Goal: Use online tool/utility: Utilize a website feature to perform a specific function

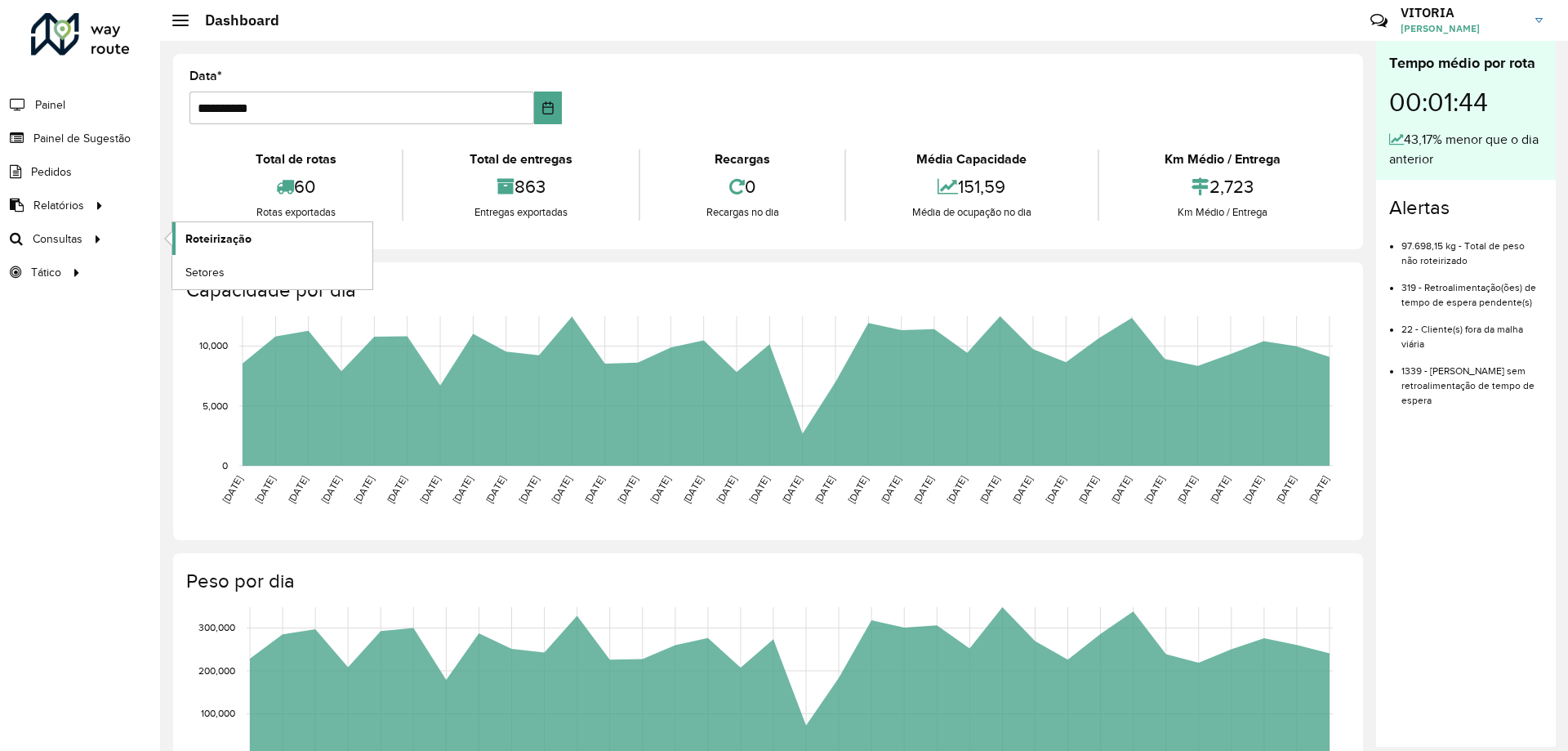
click at [244, 236] on span "Roteirização" at bounding box center [218, 239] width 66 height 17
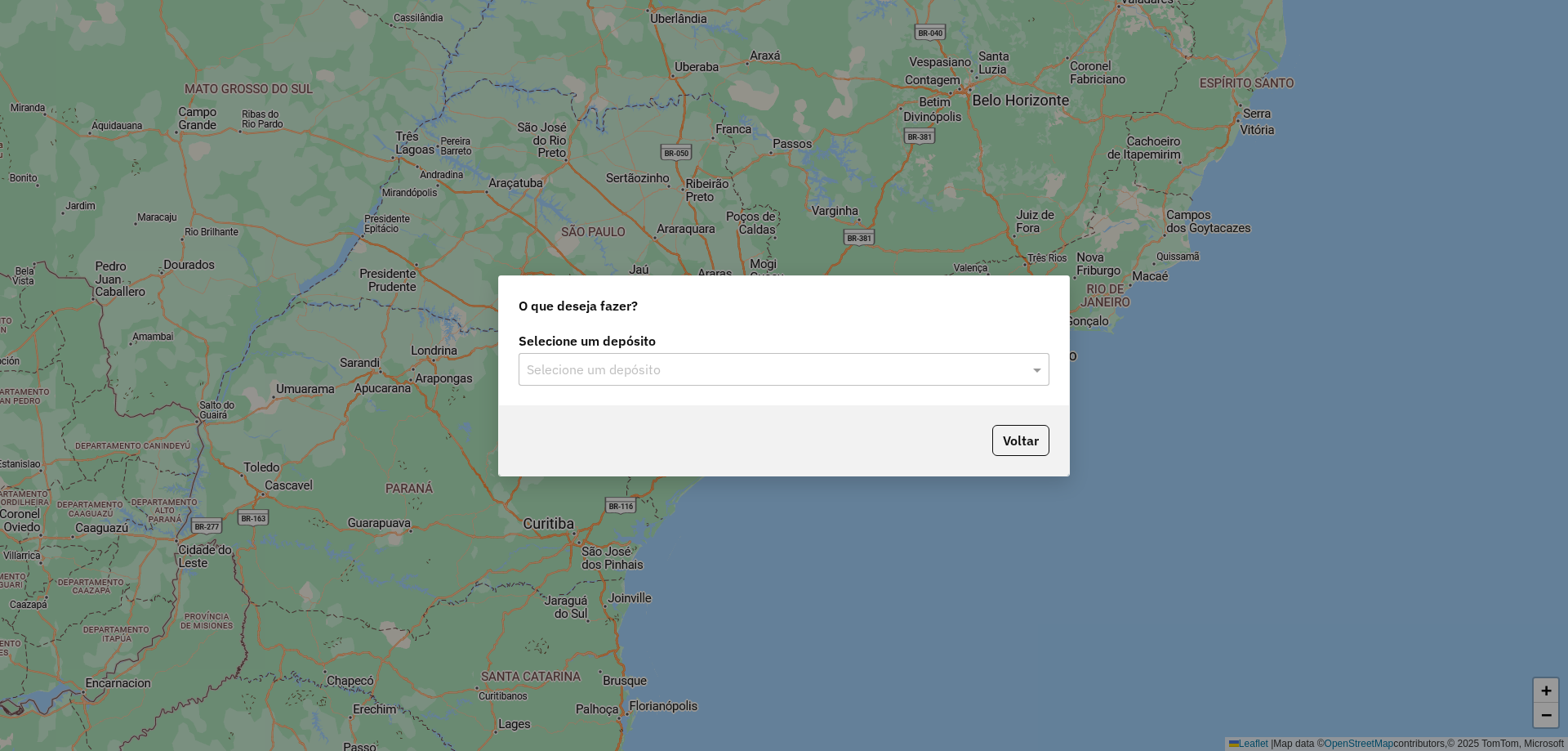
click at [807, 377] on input "text" at bounding box center [767, 370] width 482 height 20
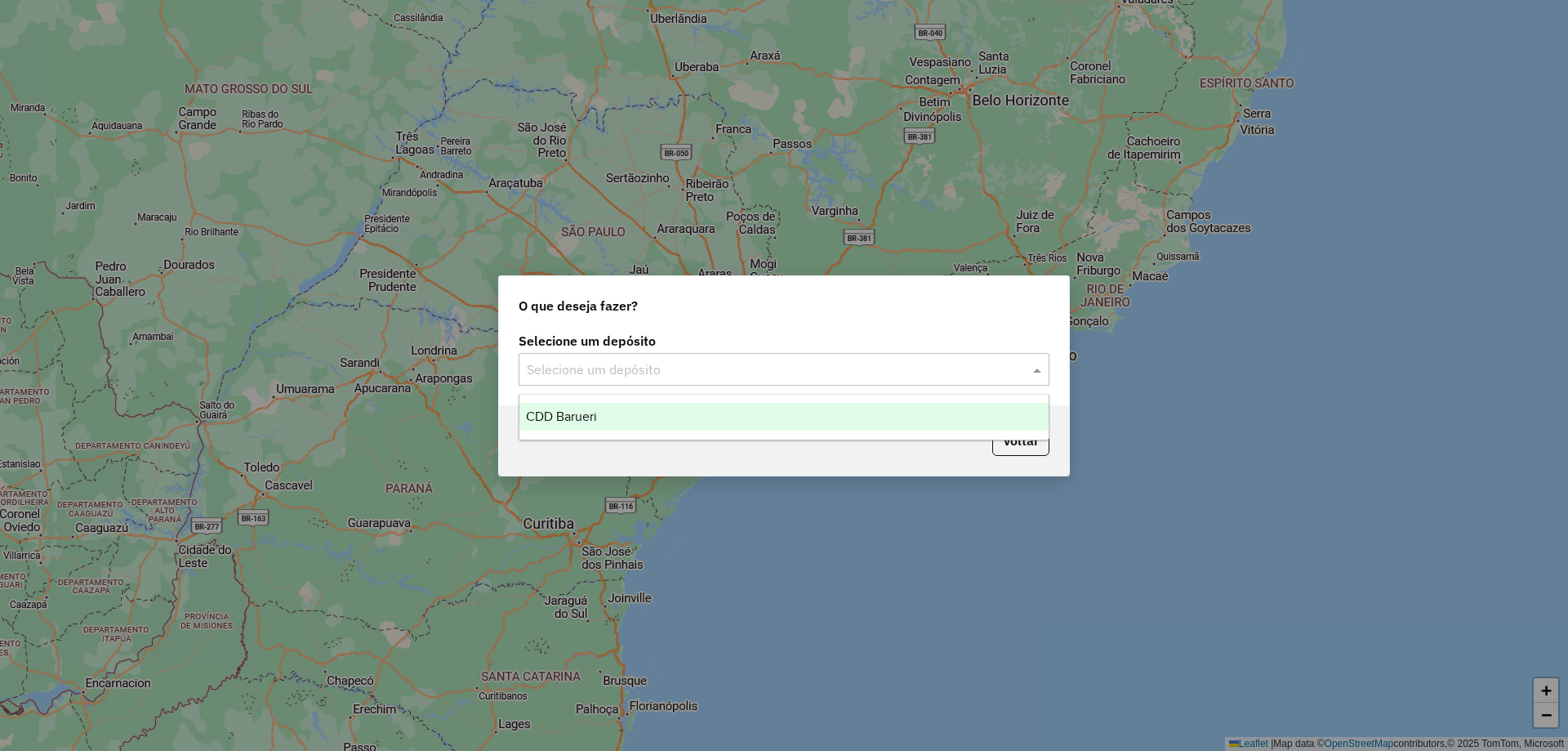
click at [619, 411] on div "CDD Barueri" at bounding box center [784, 416] width 529 height 28
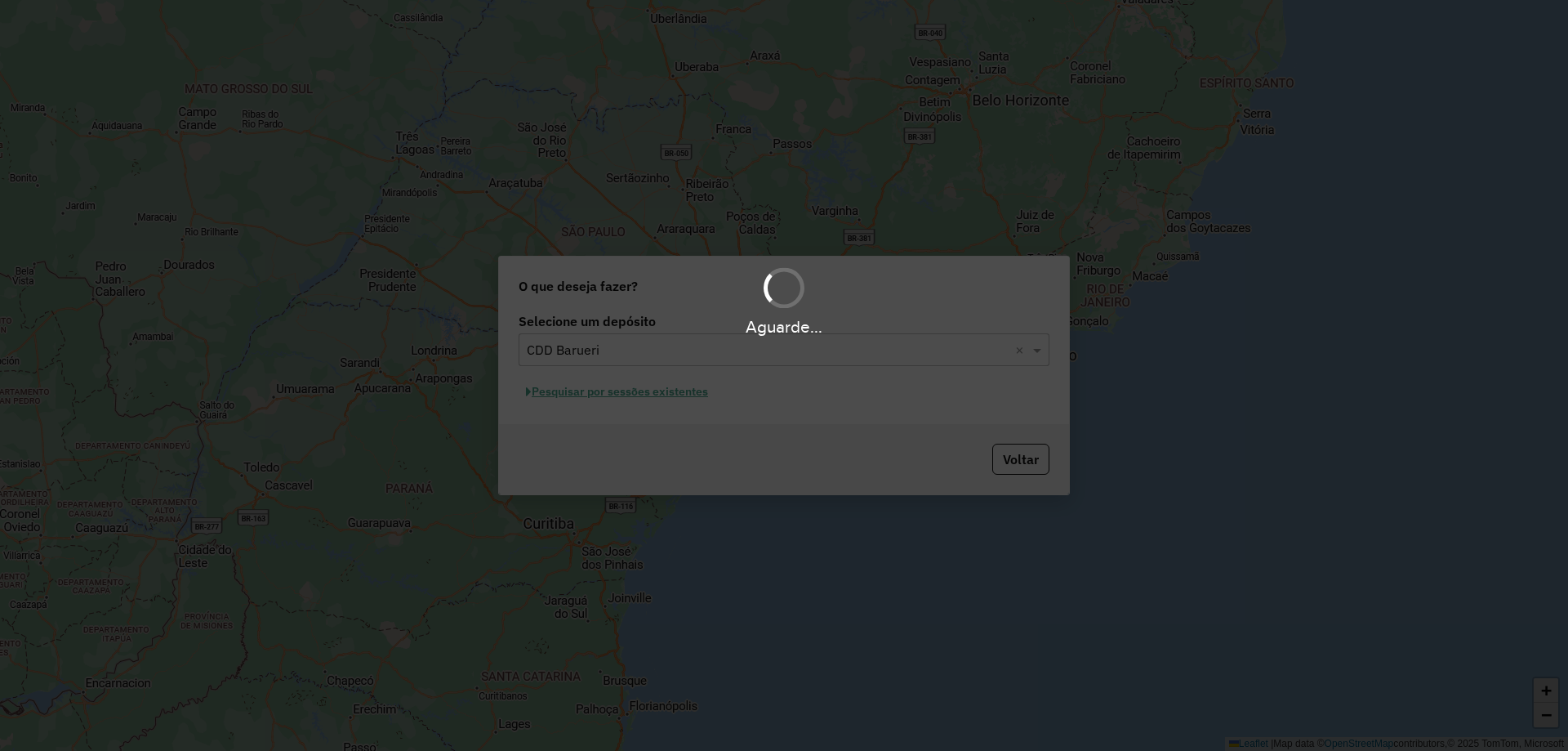
click at [660, 398] on div "Aguarde..." at bounding box center [784, 376] width 1568 height 751
click at [670, 394] on div "Aguarde..." at bounding box center [784, 376] width 1568 height 751
